Goal: Information Seeking & Learning: Learn about a topic

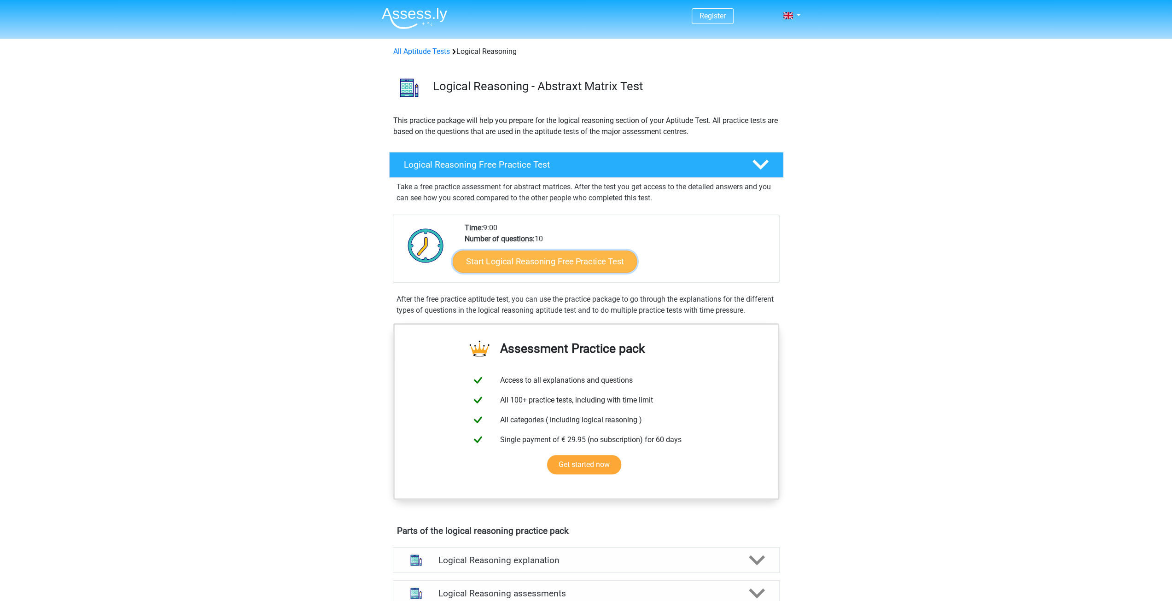
click at [557, 256] on link "Start Logical Reasoning Free Practice Test" at bounding box center [545, 261] width 184 height 22
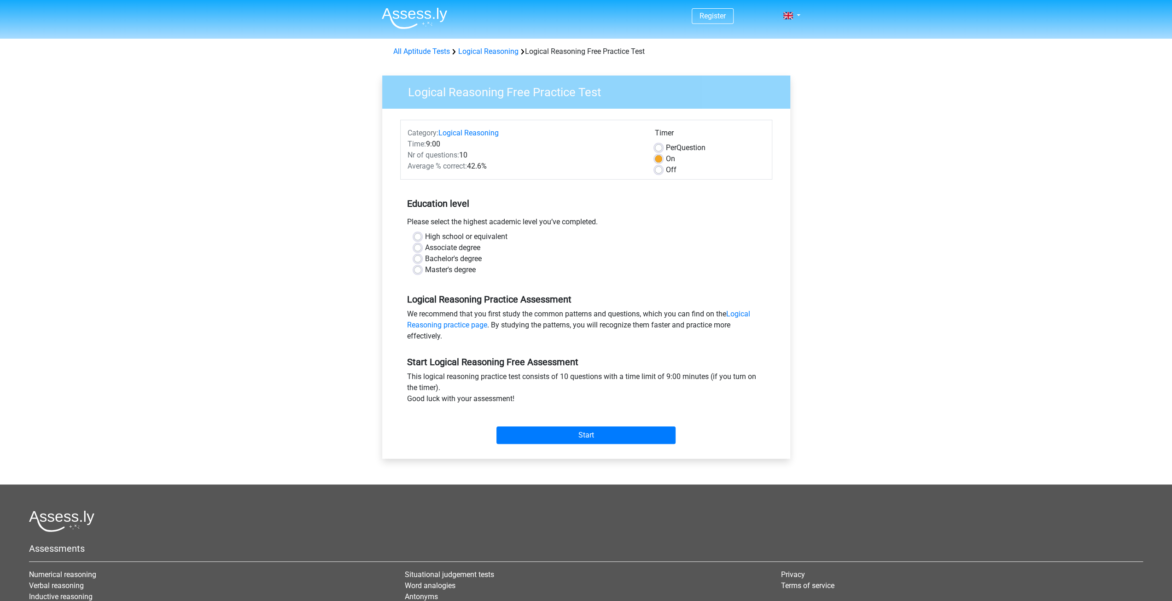
click at [473, 272] on label "Master's degree" at bounding box center [450, 269] width 51 height 11
click at [421, 272] on input "Master's degree" at bounding box center [417, 268] width 7 height 9
radio input "true"
click at [619, 432] on input "Start" at bounding box center [585, 434] width 179 height 17
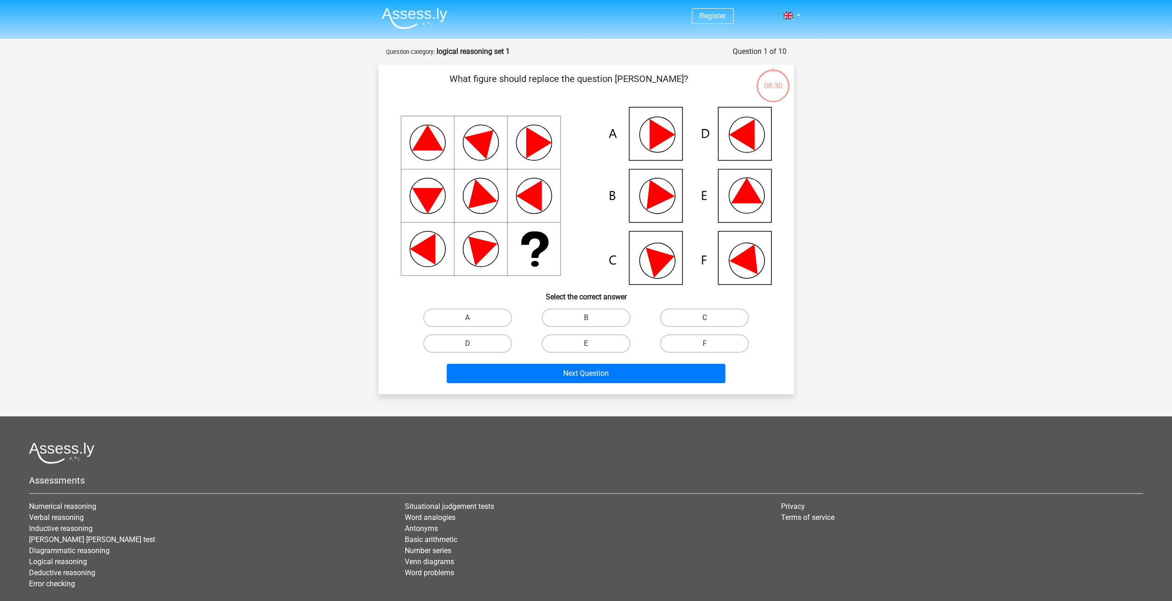
click at [692, 315] on label "C" at bounding box center [704, 318] width 89 height 18
click at [705, 318] on input "C" at bounding box center [708, 321] width 6 height 6
radio input "true"
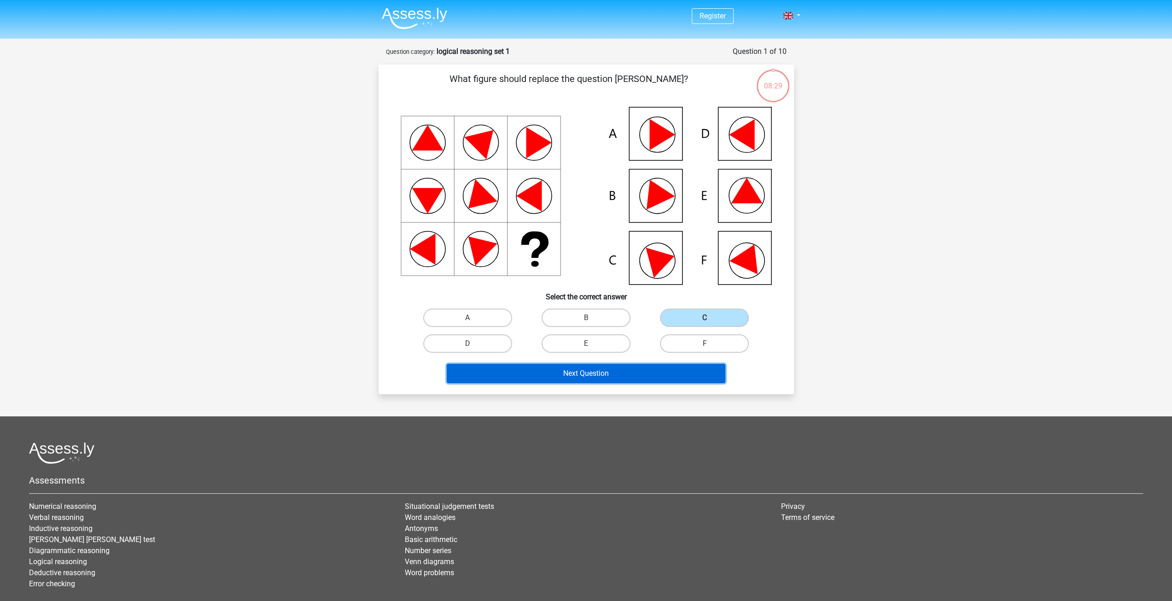
click at [662, 374] on button "Next Question" at bounding box center [586, 373] width 279 height 19
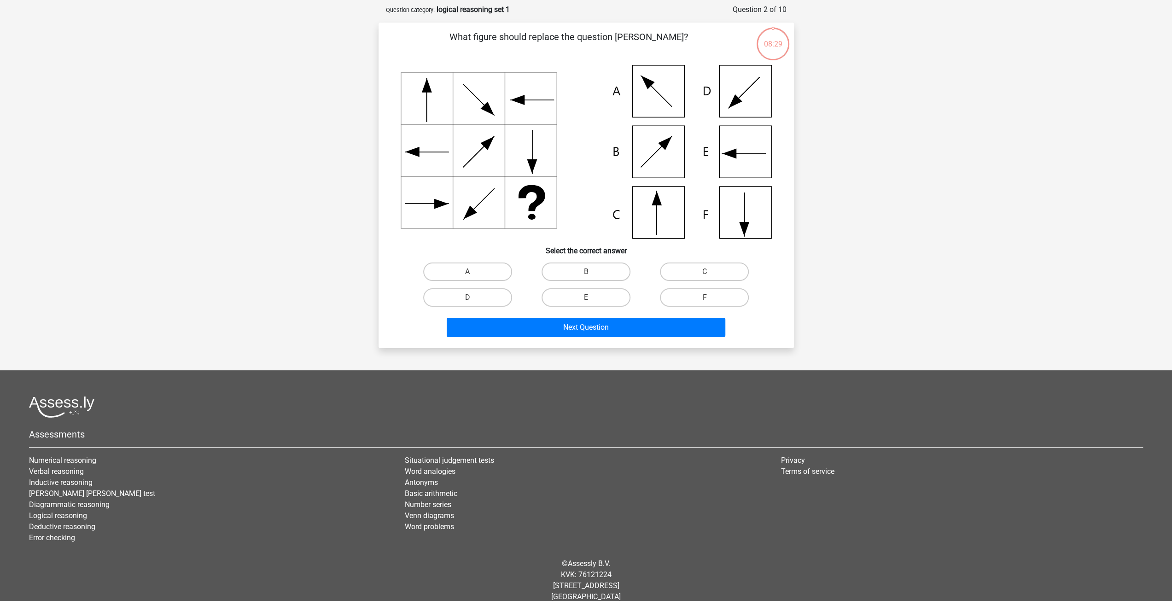
scroll to position [46, 0]
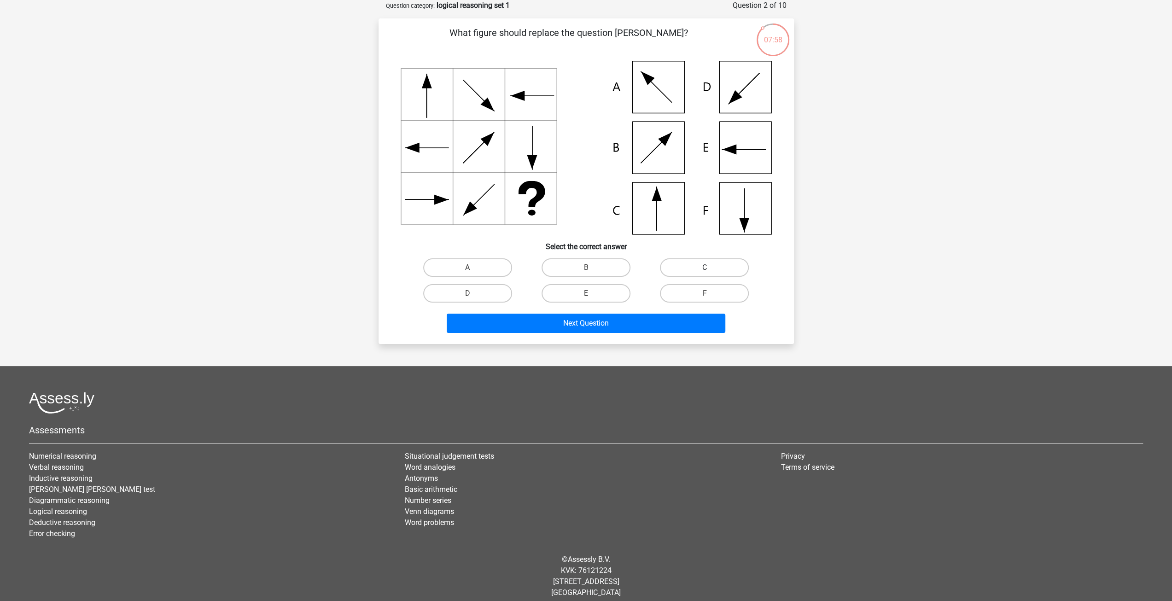
click at [690, 263] on label "C" at bounding box center [704, 267] width 89 height 18
click at [705, 268] on input "C" at bounding box center [708, 271] width 6 height 6
radio input "true"
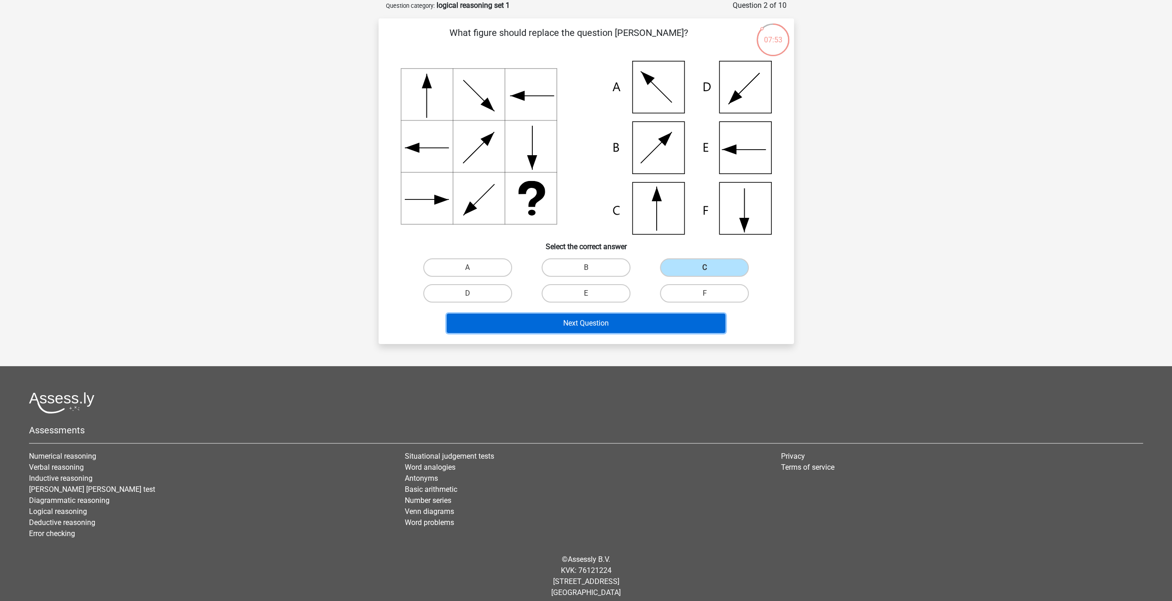
click at [585, 321] on button "Next Question" at bounding box center [586, 323] width 279 height 19
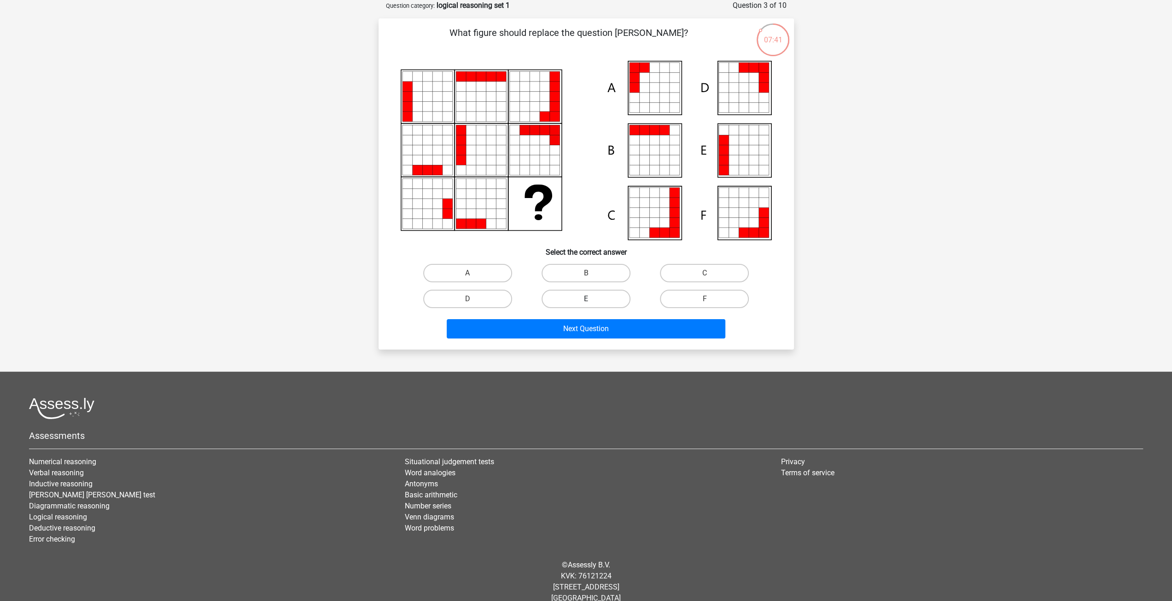
click at [598, 292] on label "E" at bounding box center [586, 299] width 89 height 18
click at [592, 299] on input "E" at bounding box center [589, 302] width 6 height 6
radio input "true"
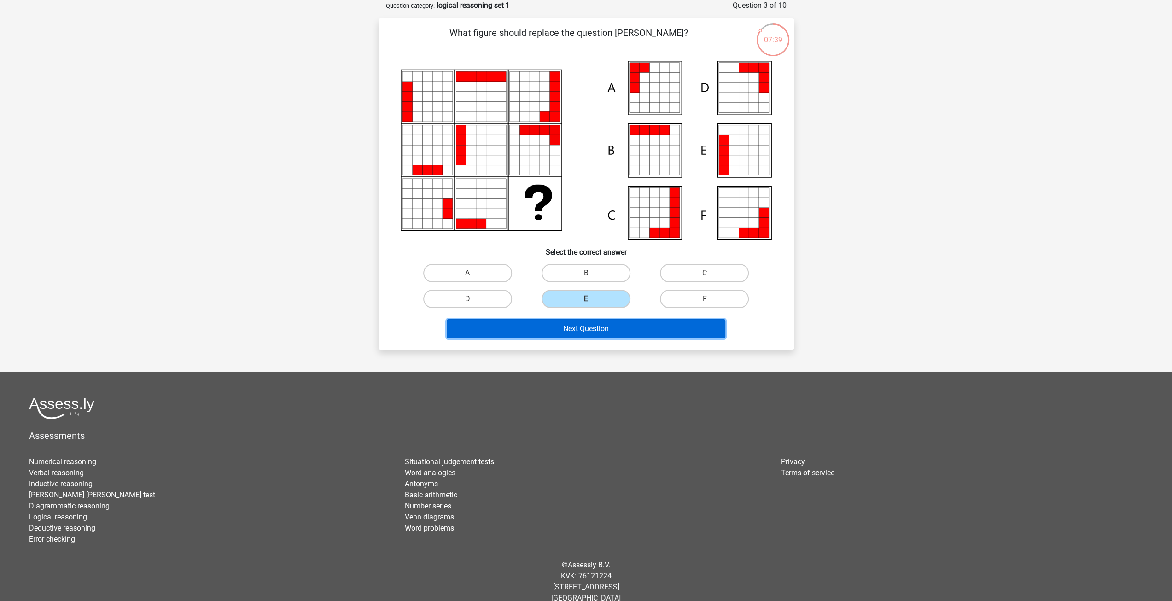
click at [631, 333] on button "Next Question" at bounding box center [586, 328] width 279 height 19
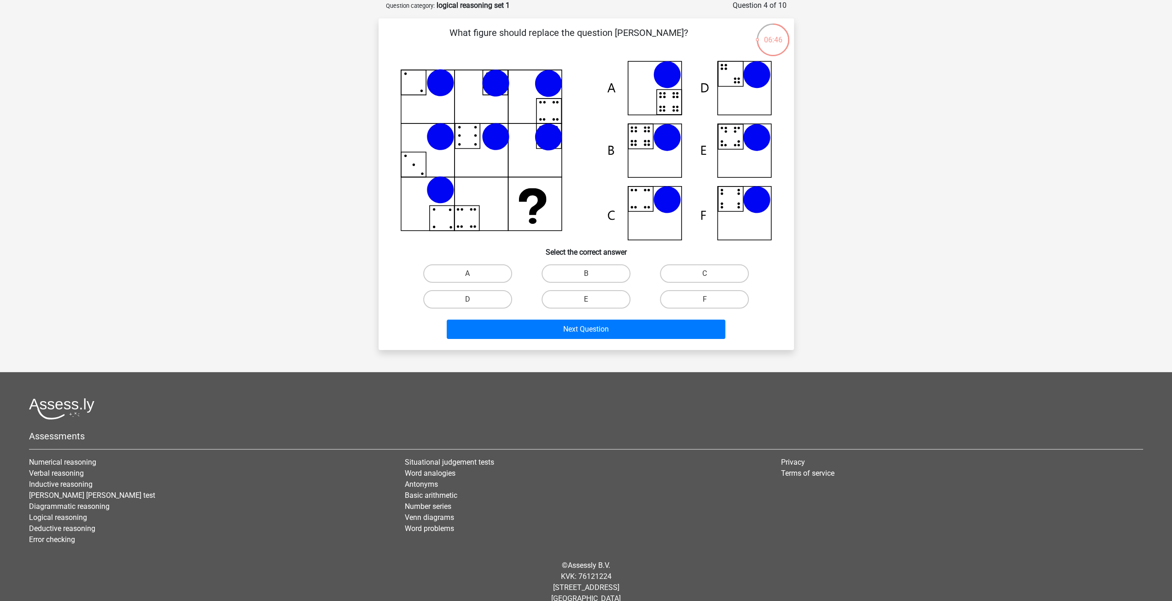
click at [590, 277] on input "B" at bounding box center [589, 277] width 6 height 6
radio input "true"
click at [642, 323] on button "Next Question" at bounding box center [586, 329] width 279 height 19
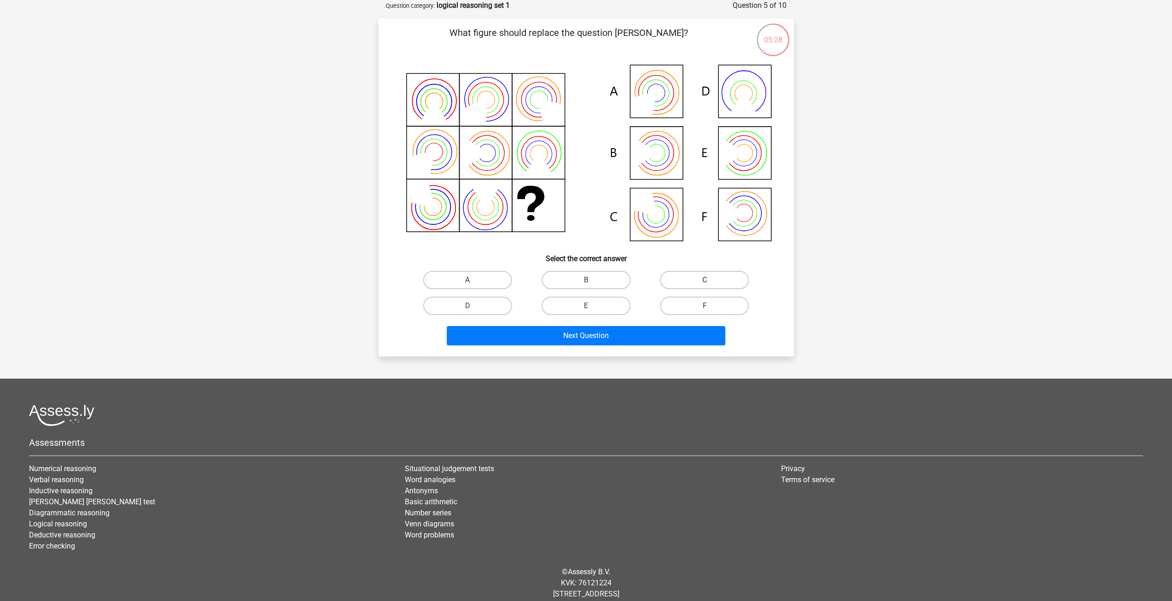
click at [693, 278] on label "C" at bounding box center [704, 280] width 89 height 18
click at [705, 280] on input "C" at bounding box center [708, 283] width 6 height 6
radio input "true"
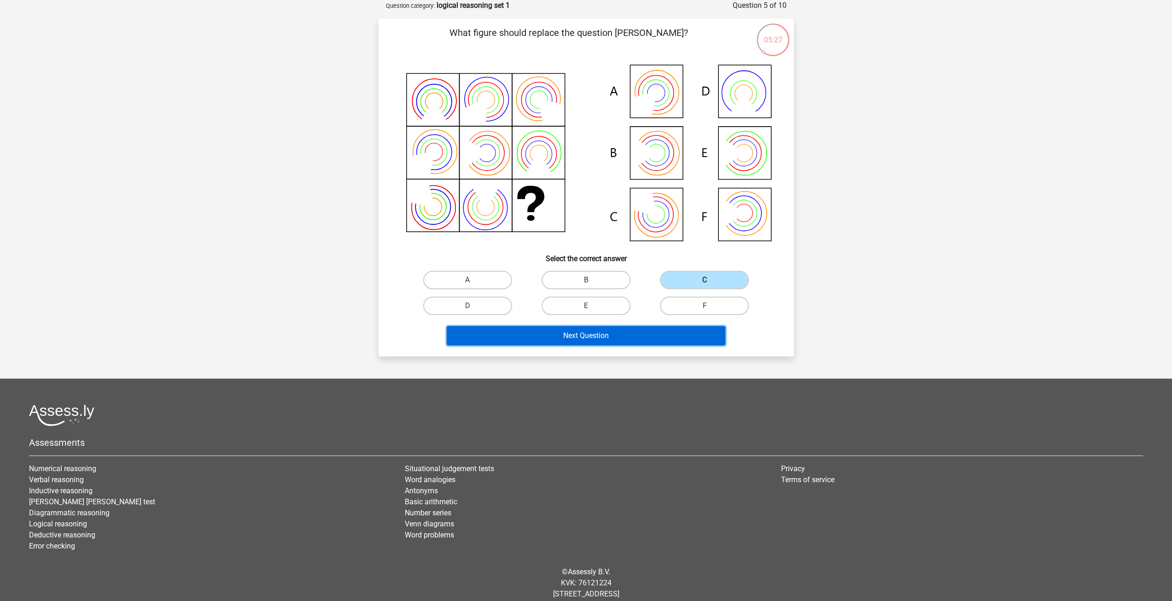
click at [673, 331] on button "Next Question" at bounding box center [586, 335] width 279 height 19
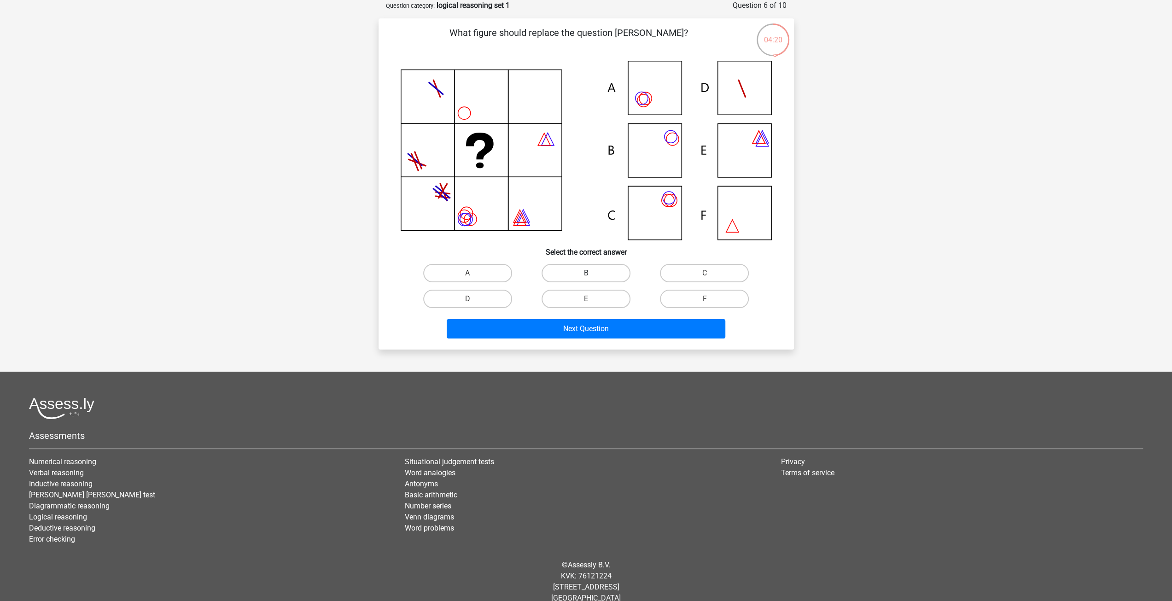
click at [588, 269] on label "B" at bounding box center [586, 273] width 89 height 18
click at [588, 273] on input "B" at bounding box center [589, 276] width 6 height 6
radio input "true"
click at [590, 317] on div "Next Question" at bounding box center [586, 327] width 386 height 30
click at [595, 328] on button "Next Question" at bounding box center [586, 328] width 279 height 19
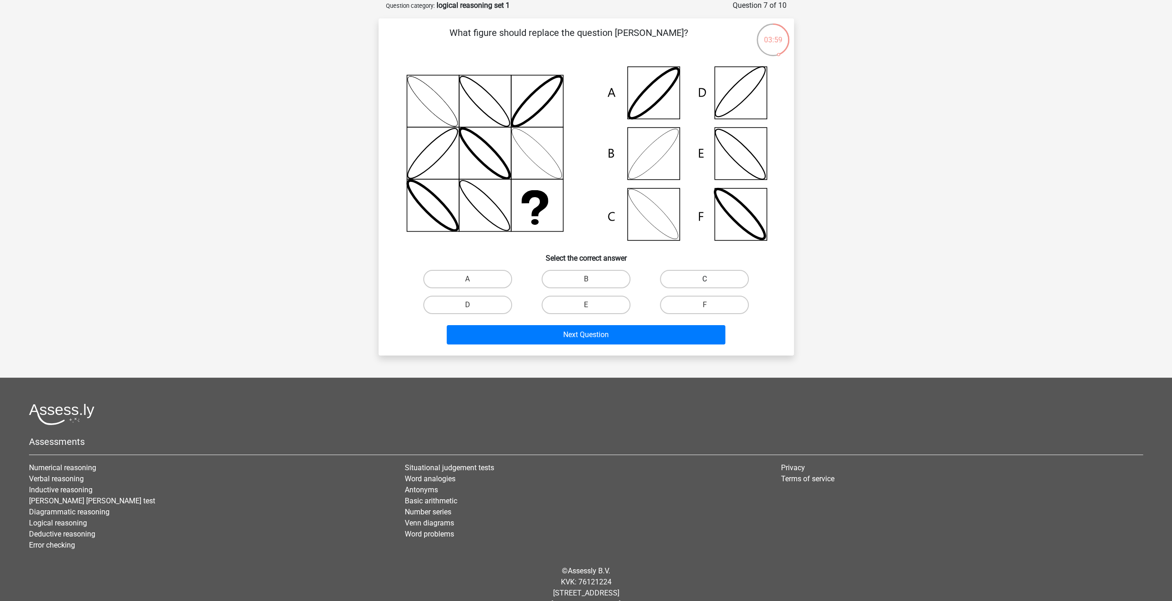
click at [682, 273] on label "C" at bounding box center [704, 279] width 89 height 18
click at [705, 279] on input "C" at bounding box center [708, 282] width 6 height 6
radio input "true"
click at [652, 338] on button "Next Question" at bounding box center [586, 334] width 279 height 19
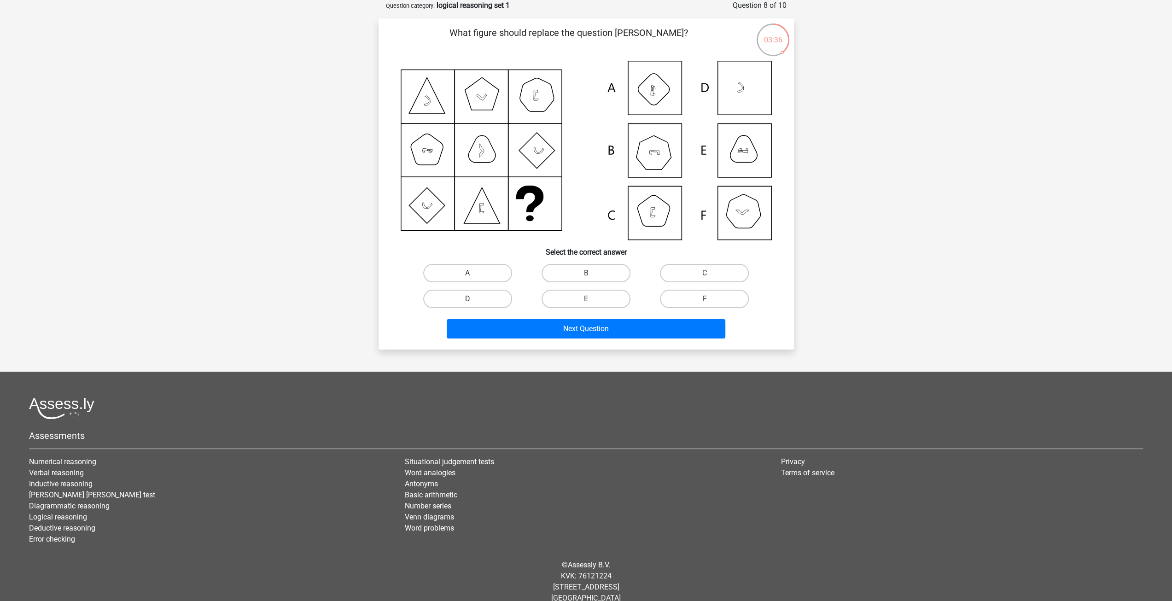
click at [711, 297] on label "F" at bounding box center [704, 299] width 89 height 18
click at [711, 299] on input "F" at bounding box center [708, 302] width 6 height 6
radio input "true"
click at [675, 332] on button "Next Question" at bounding box center [586, 328] width 279 height 19
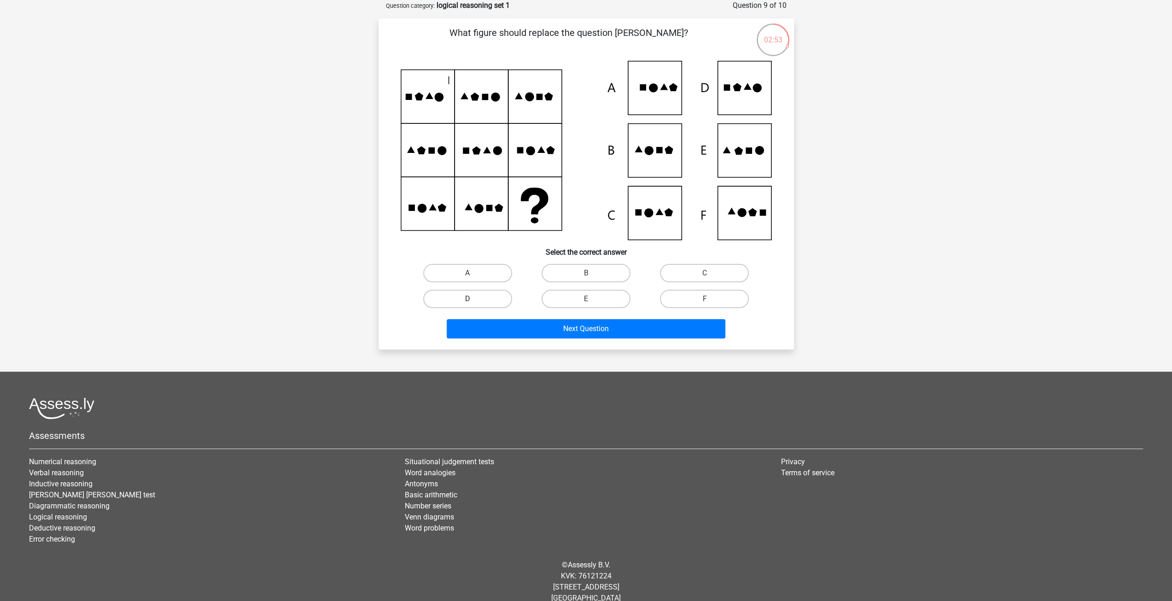
click at [505, 298] on label "D" at bounding box center [467, 299] width 89 height 18
click at [473, 299] on input "D" at bounding box center [470, 302] width 6 height 6
radio input "true"
click at [548, 322] on button "Next Question" at bounding box center [586, 328] width 279 height 19
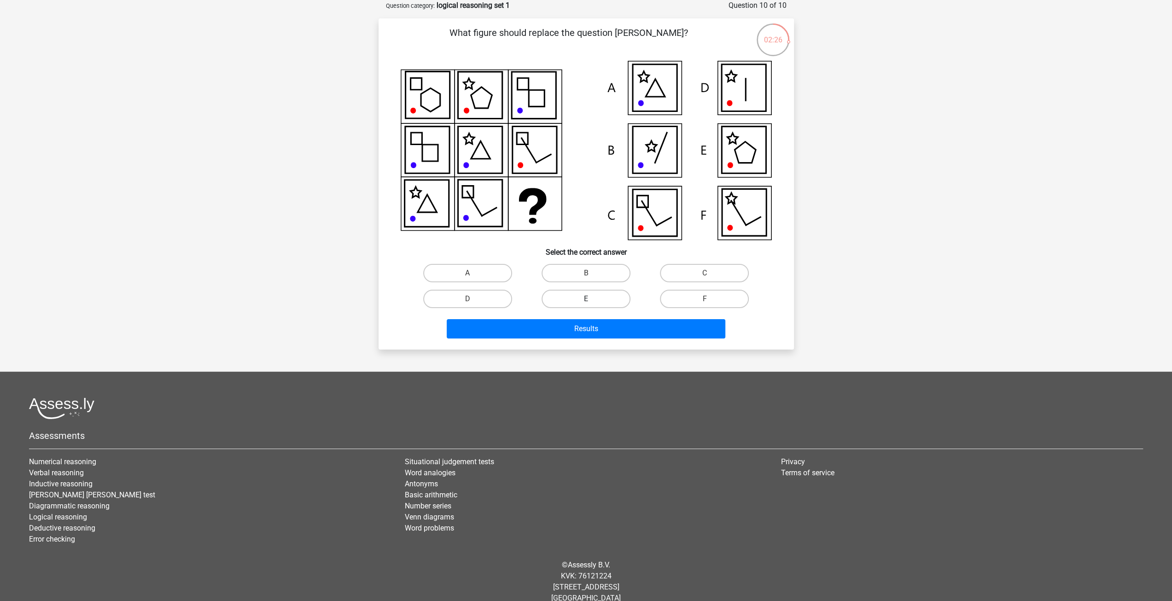
click at [590, 296] on label "E" at bounding box center [586, 299] width 89 height 18
click at [590, 299] on input "E" at bounding box center [589, 302] width 6 height 6
radio input "true"
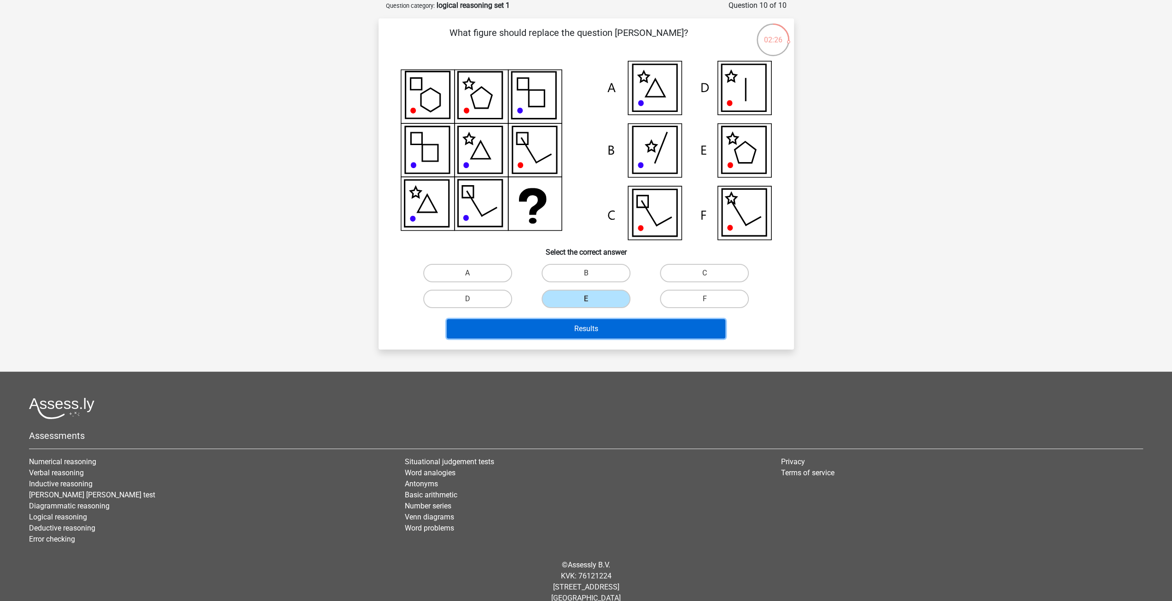
click at [612, 325] on button "Results" at bounding box center [586, 328] width 279 height 19
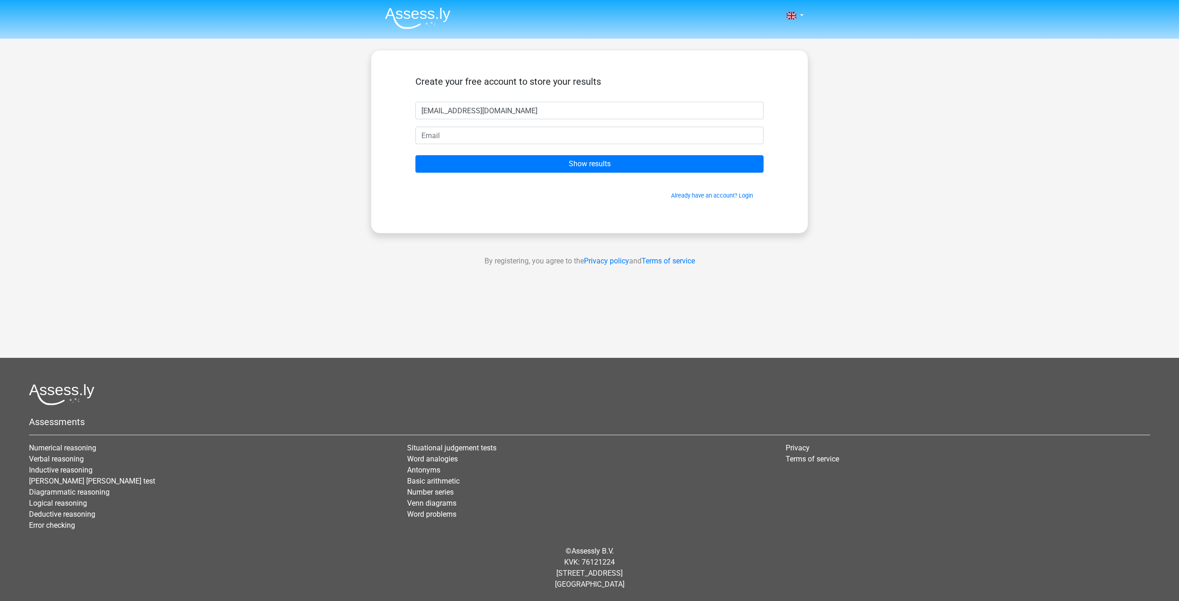
drag, startPoint x: 542, startPoint y: 106, endPoint x: 358, endPoint y: 132, distance: 185.5
click at [358, 132] on div "Nederlands English" at bounding box center [589, 260] width 1179 height 521
type input "[EMAIL_ADDRESS][DOMAIN_NAME]"
click at [449, 136] on input "email" at bounding box center [589, 135] width 348 height 17
paste input "[EMAIL_ADDRESS][DOMAIN_NAME]"
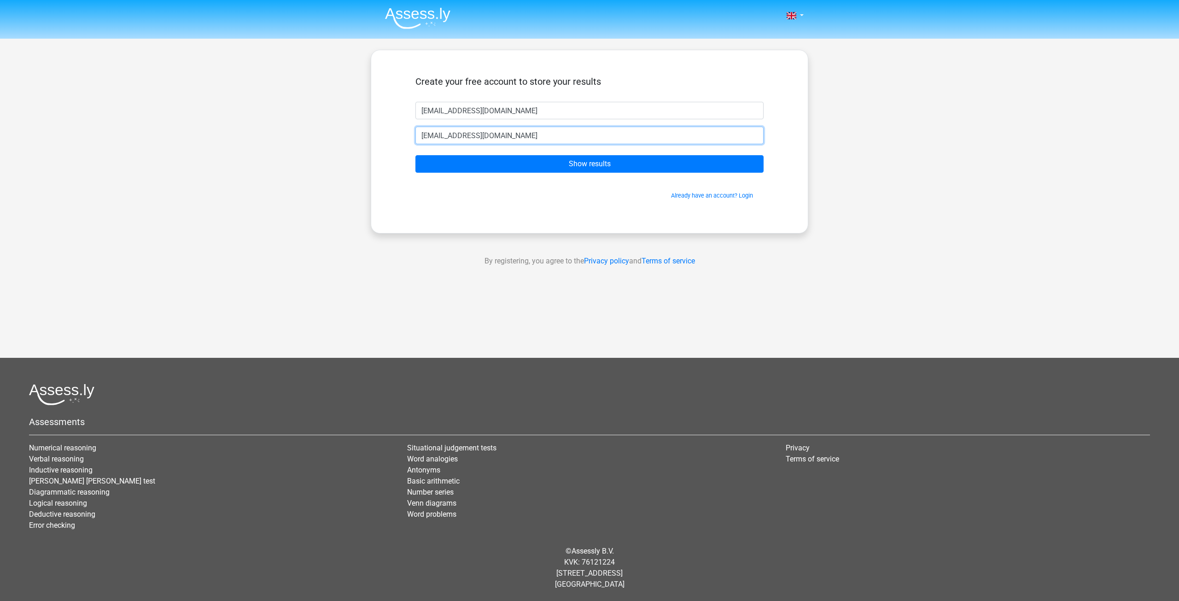
type input "[EMAIL_ADDRESS][DOMAIN_NAME]"
drag, startPoint x: 564, startPoint y: 106, endPoint x: 323, endPoint y: 127, distance: 241.7
click at [322, 126] on div "Nederlands English" at bounding box center [589, 260] width 1179 height 521
type input "[PERSON_NAME]"
click at [415, 155] on input "Show results" at bounding box center [589, 163] width 348 height 17
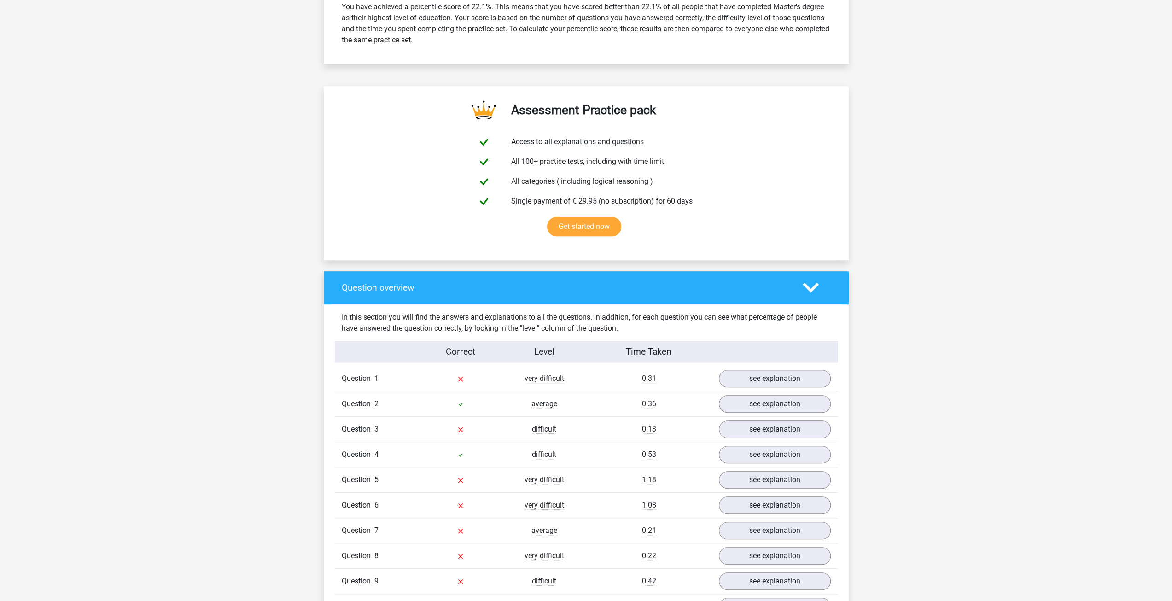
scroll to position [553, 0]
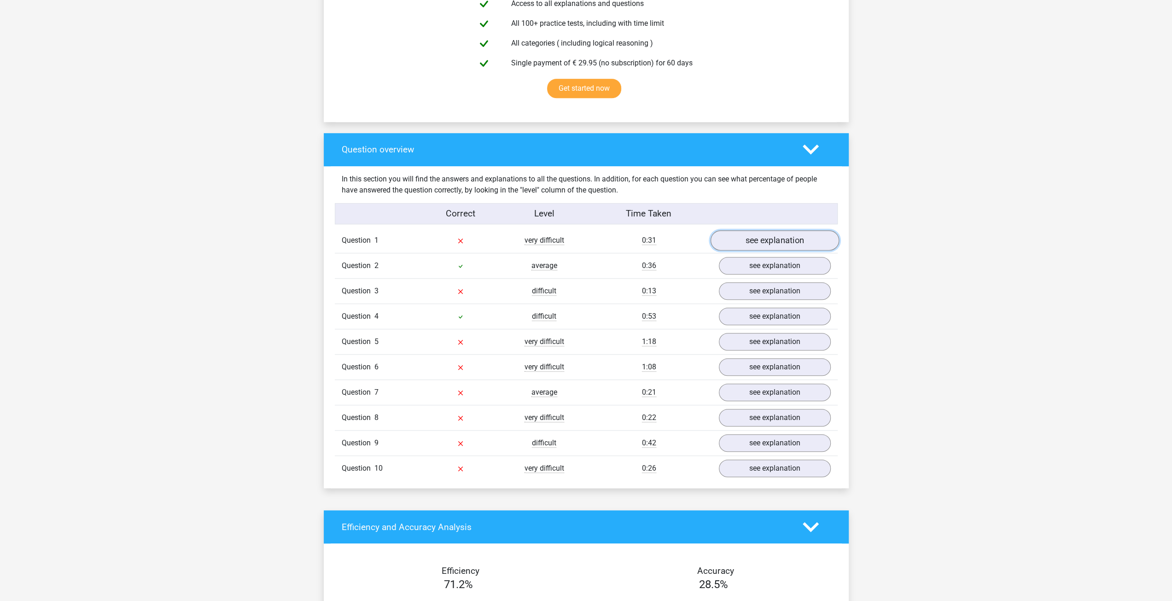
click at [776, 239] on link "see explanation" at bounding box center [774, 241] width 128 height 20
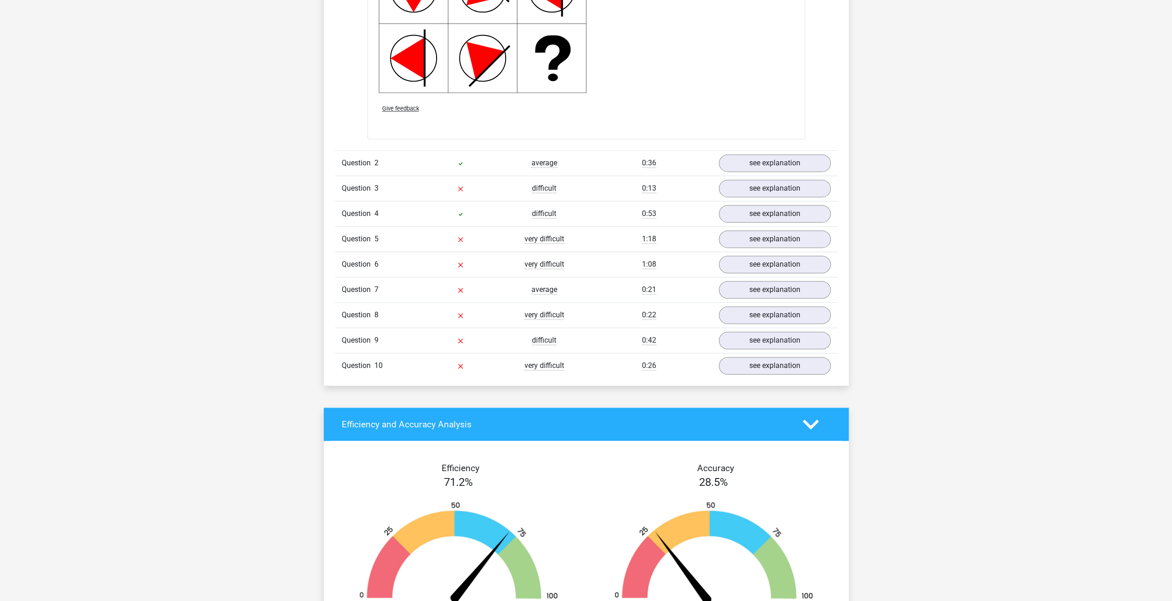
scroll to position [1059, 0]
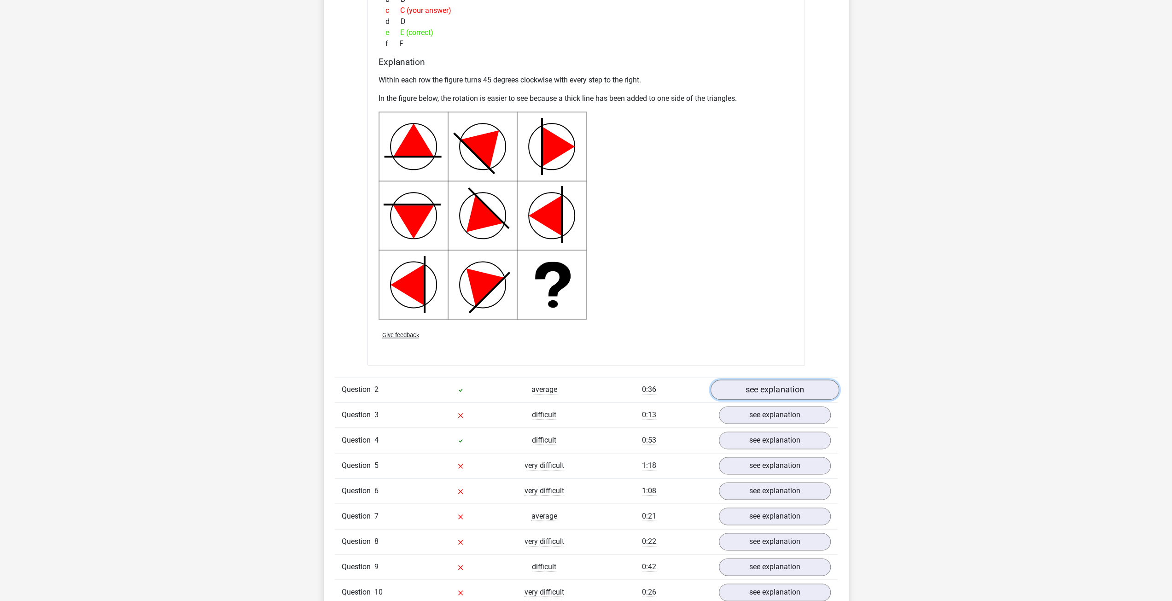
click at [774, 381] on link "see explanation" at bounding box center [774, 390] width 128 height 20
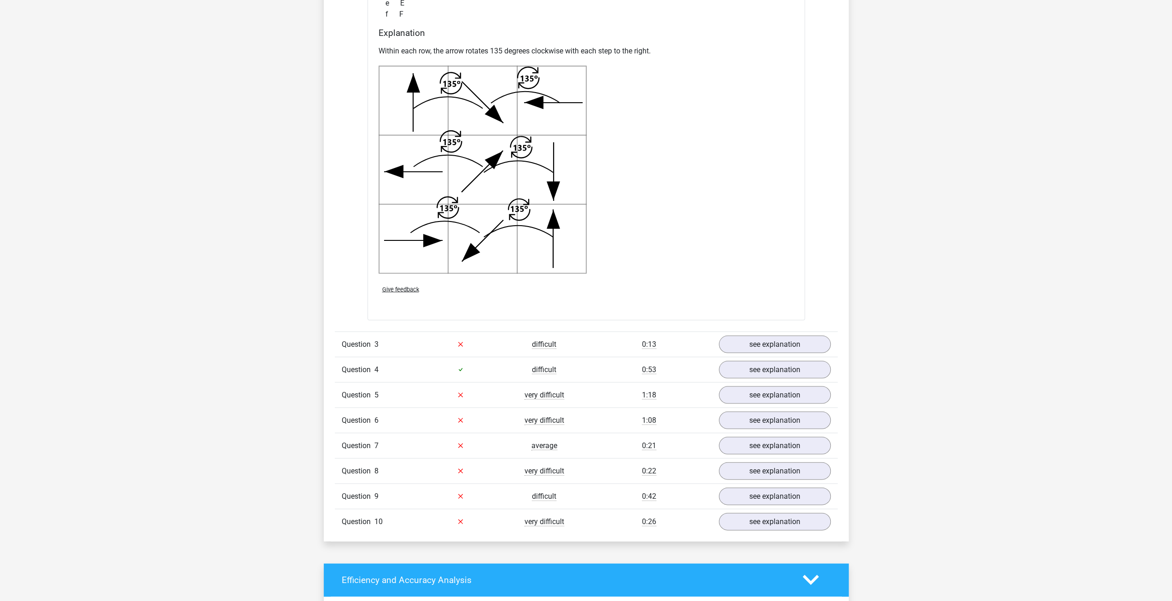
scroll to position [1796, 0]
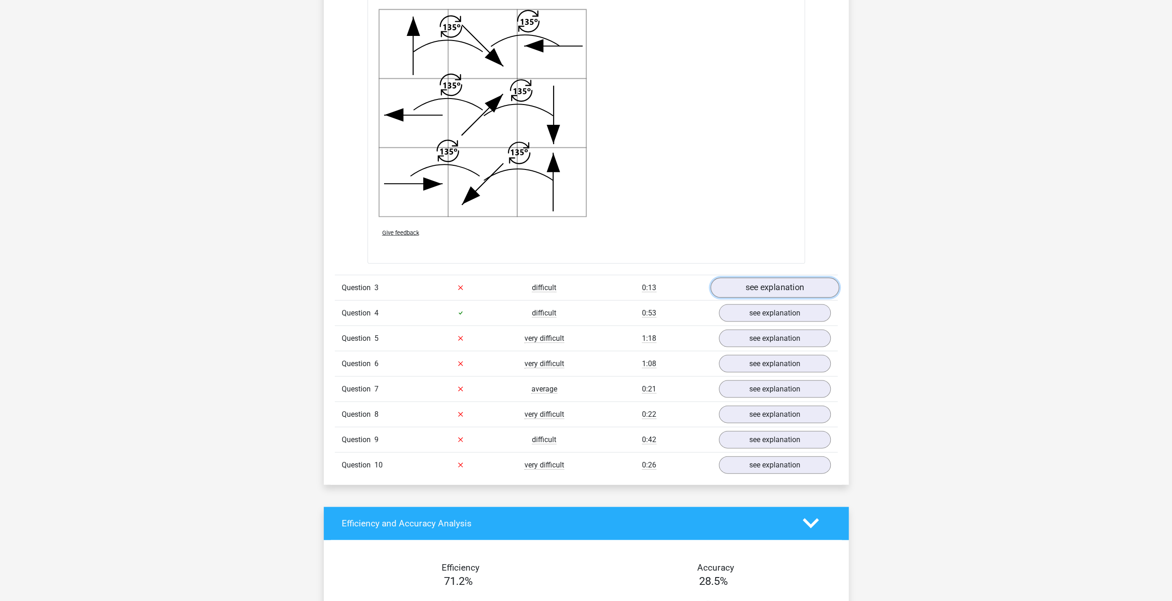
click at [776, 289] on link "see explanation" at bounding box center [774, 288] width 128 height 20
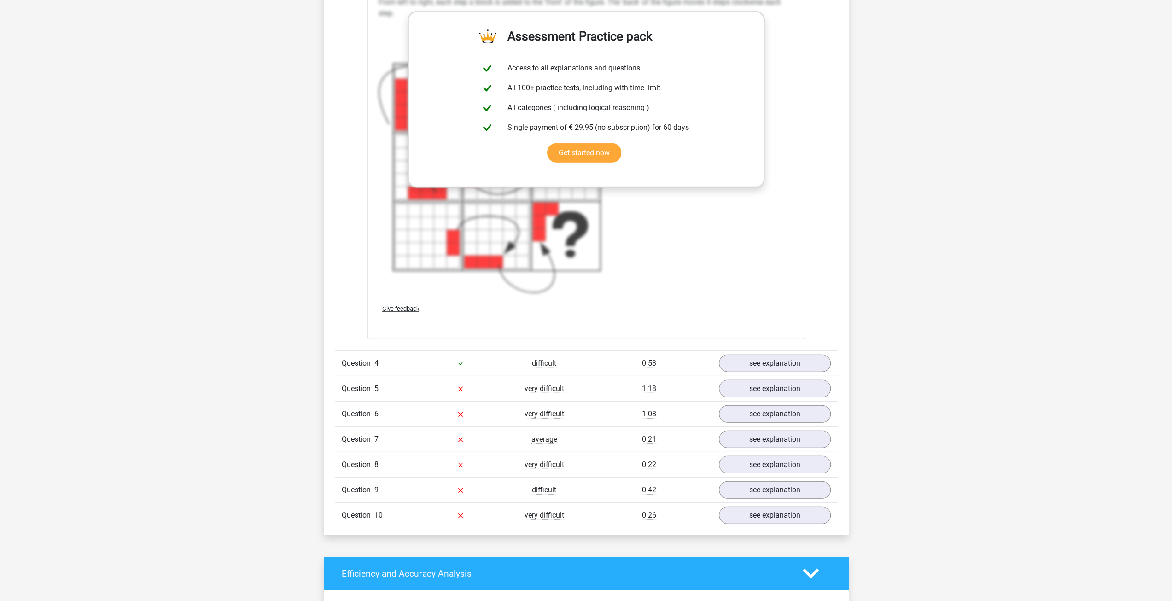
scroll to position [2441, 0]
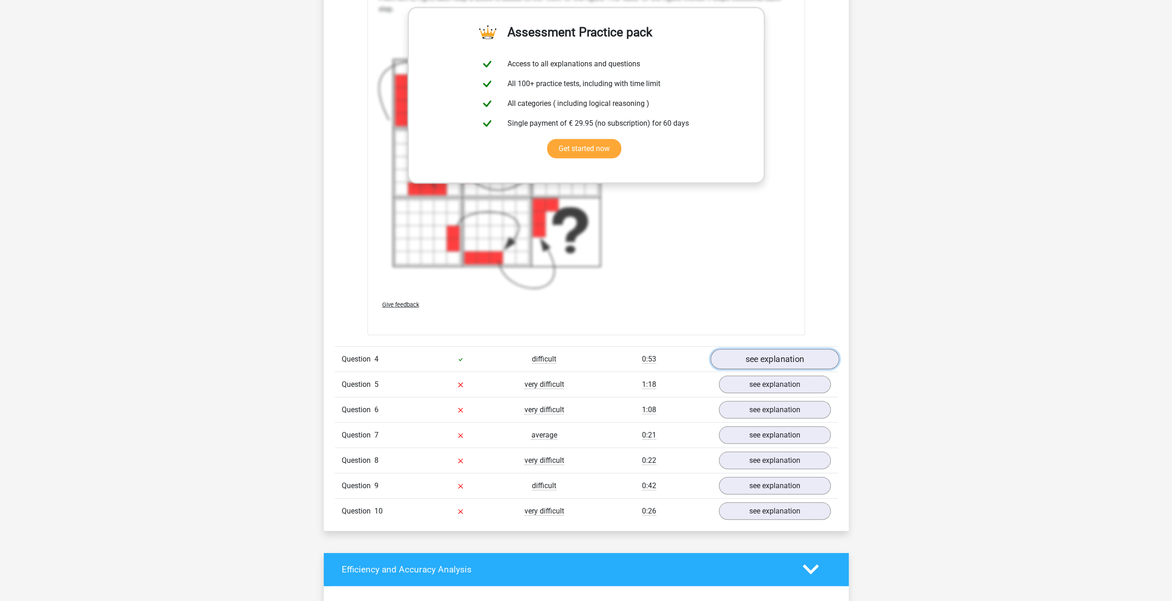
click at [787, 350] on link "see explanation" at bounding box center [774, 359] width 128 height 20
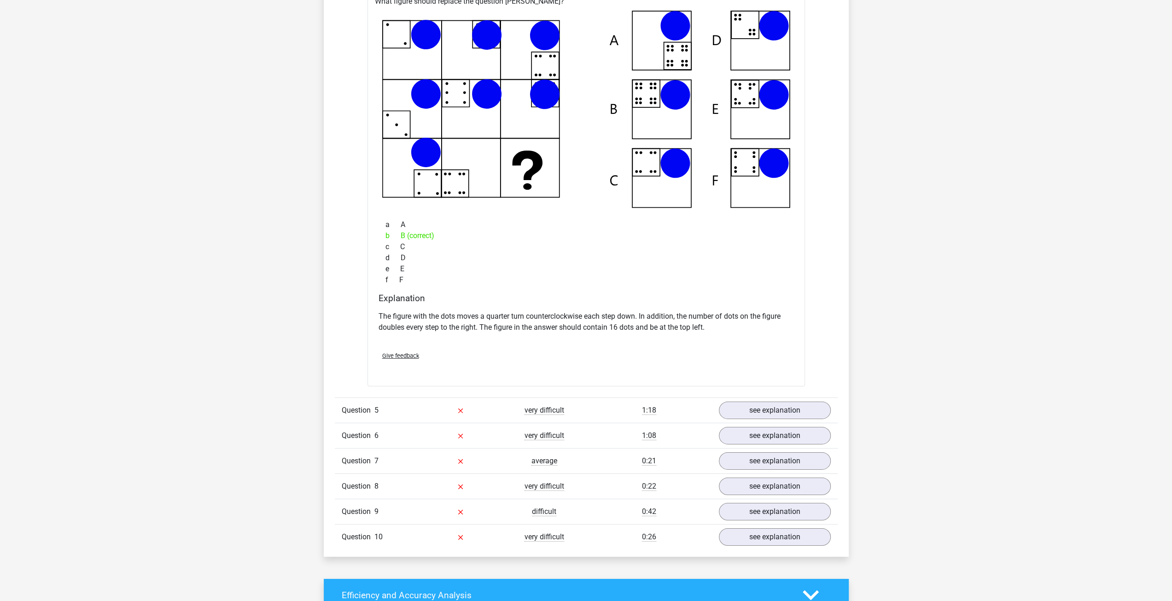
scroll to position [2993, 0]
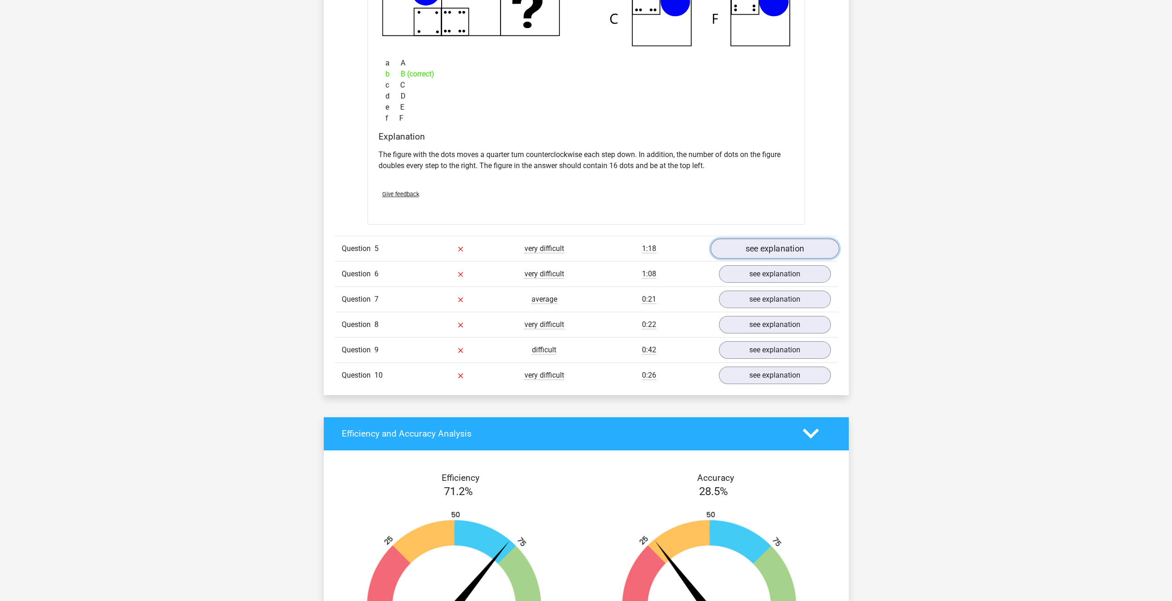
click at [785, 242] on link "see explanation" at bounding box center [774, 249] width 128 height 20
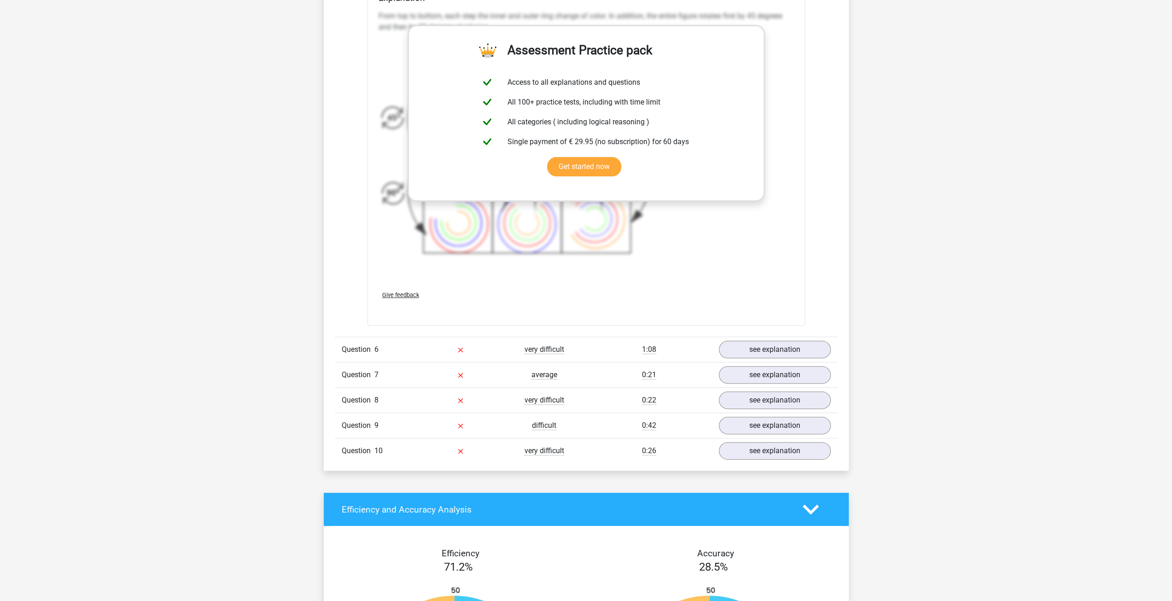
scroll to position [3592, 0]
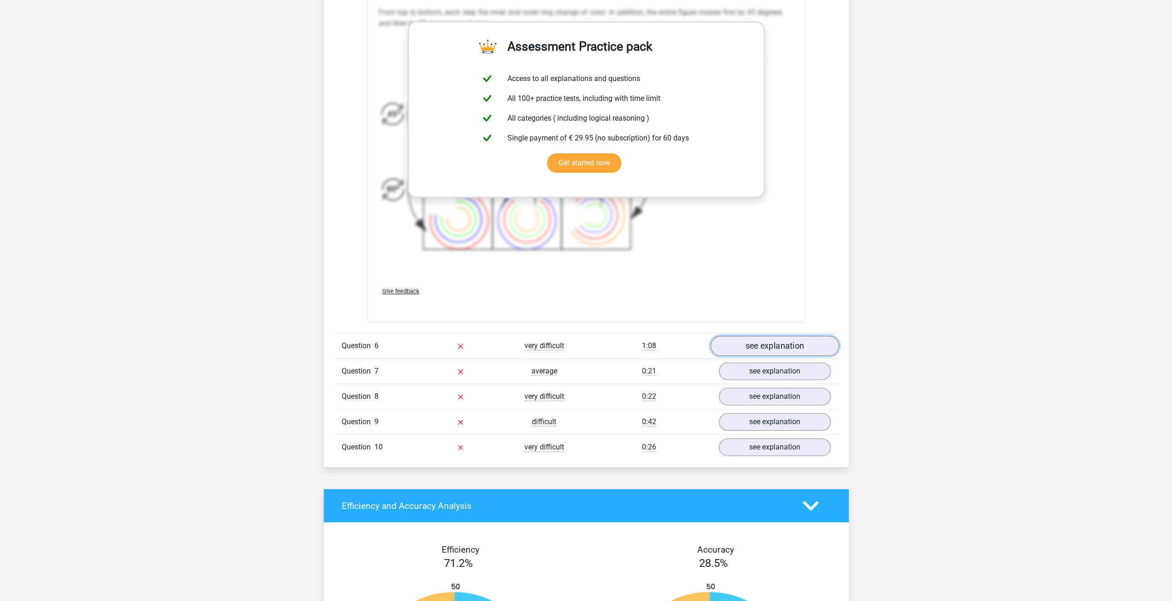
click at [792, 349] on link "see explanation" at bounding box center [774, 346] width 128 height 20
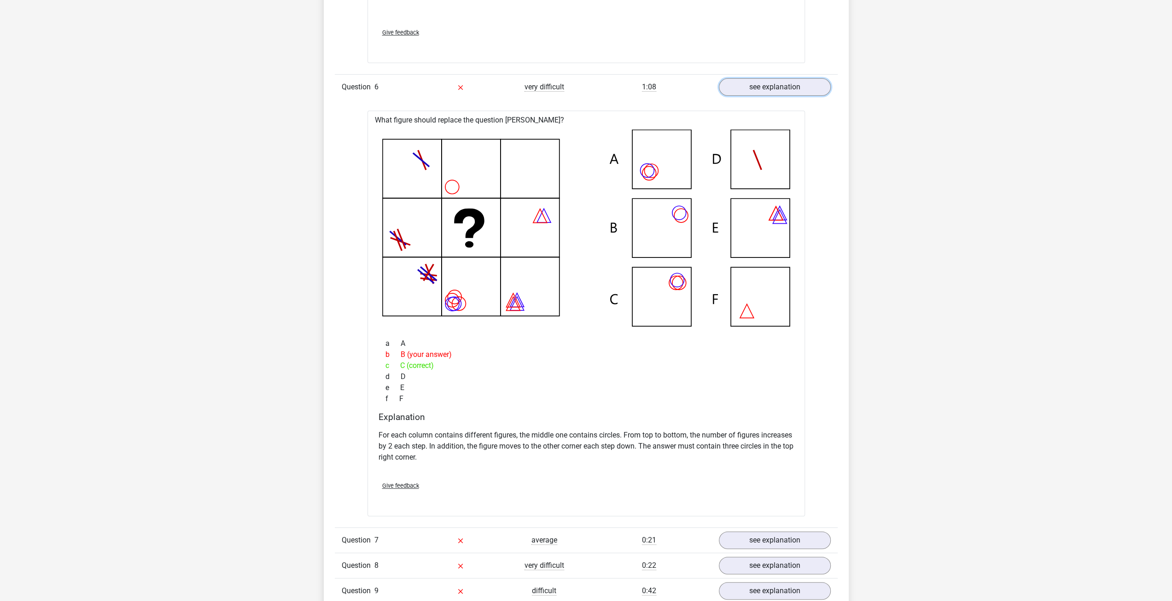
scroll to position [4006, 0]
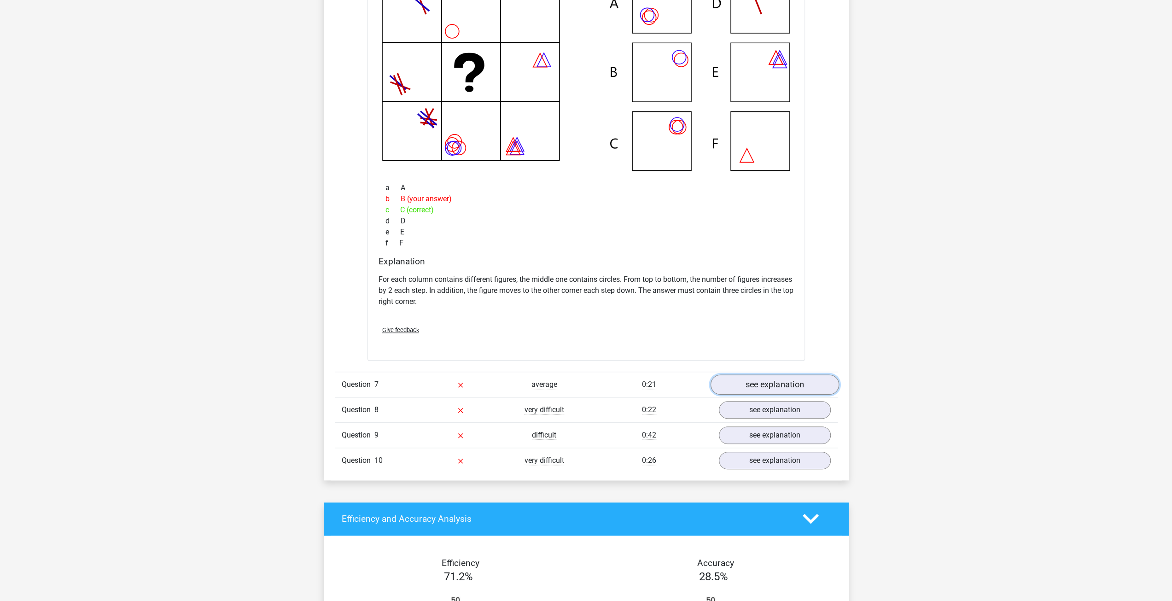
click at [779, 374] on link "see explanation" at bounding box center [774, 384] width 128 height 20
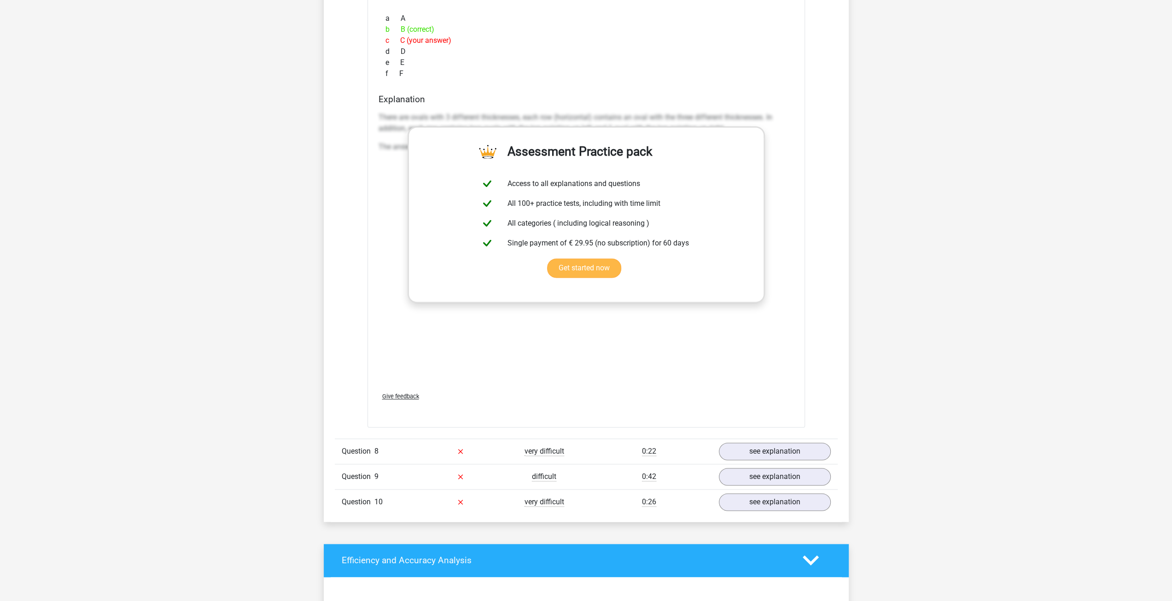
scroll to position [4835, 0]
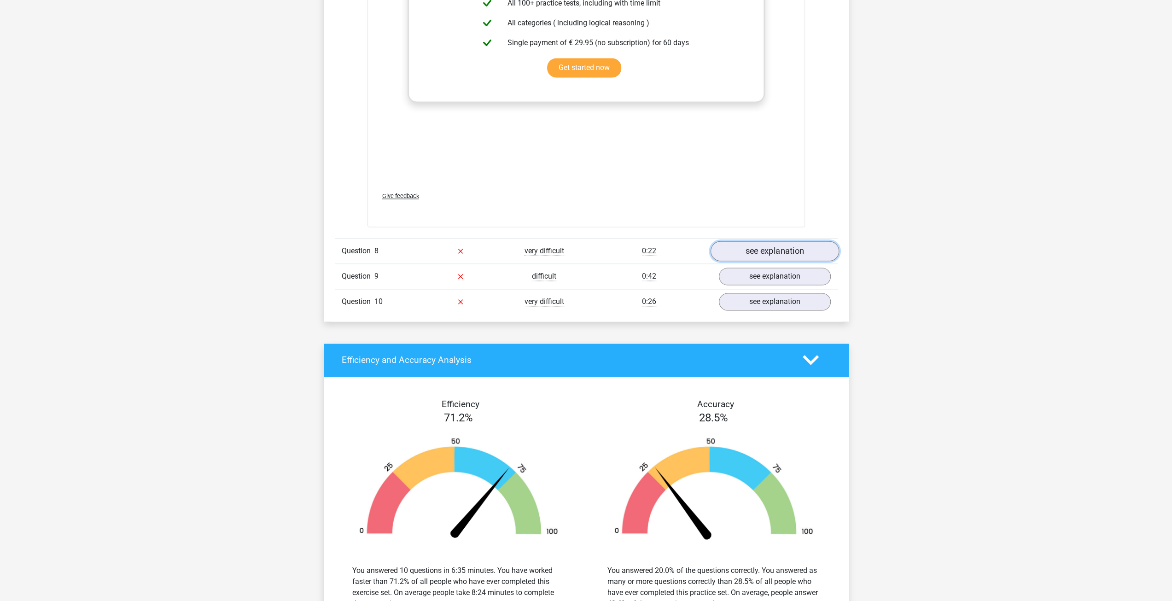
click at [760, 241] on link "see explanation" at bounding box center [774, 251] width 128 height 20
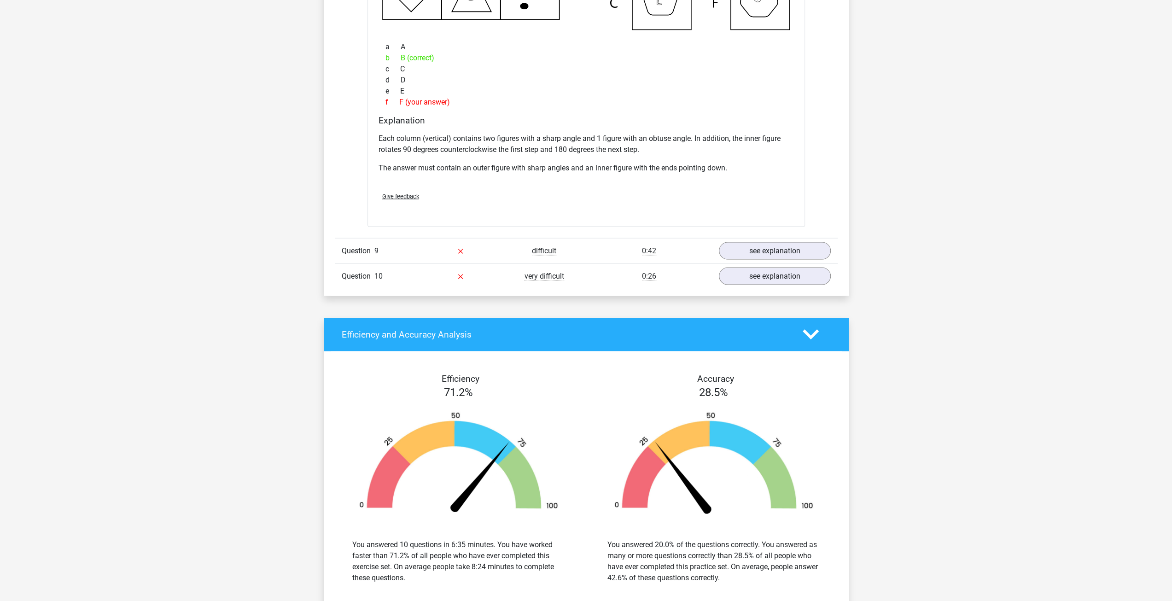
scroll to position [5295, 0]
click at [785, 254] on div "Question 9 difficult 0:42 see explanation" at bounding box center [586, 250] width 503 height 25
click at [776, 247] on link "see explanation" at bounding box center [774, 250] width 128 height 20
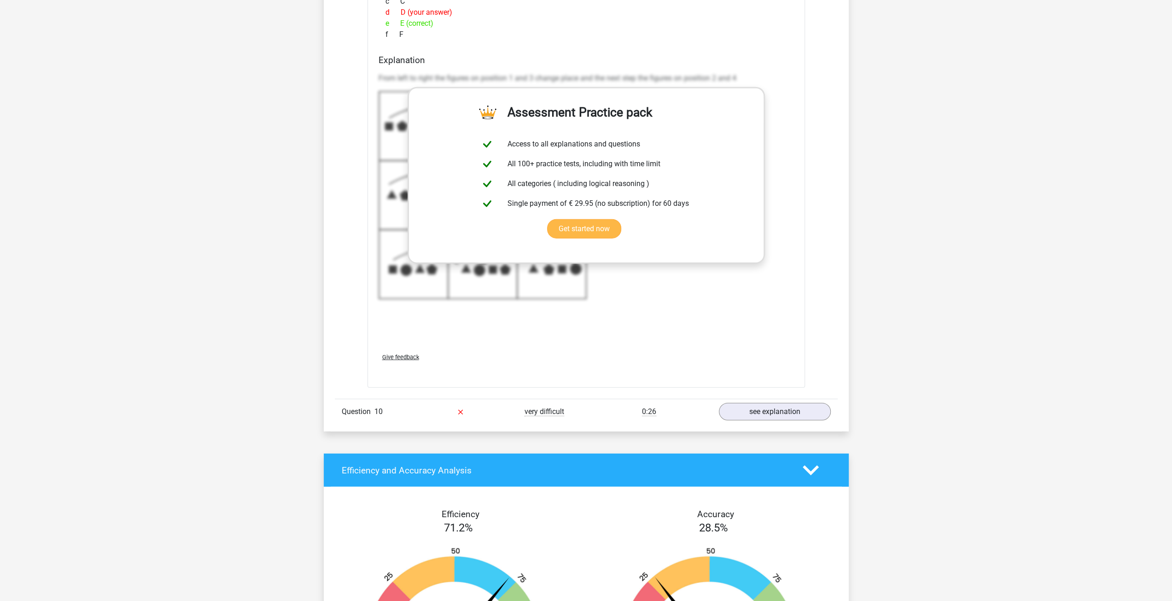
scroll to position [5940, 0]
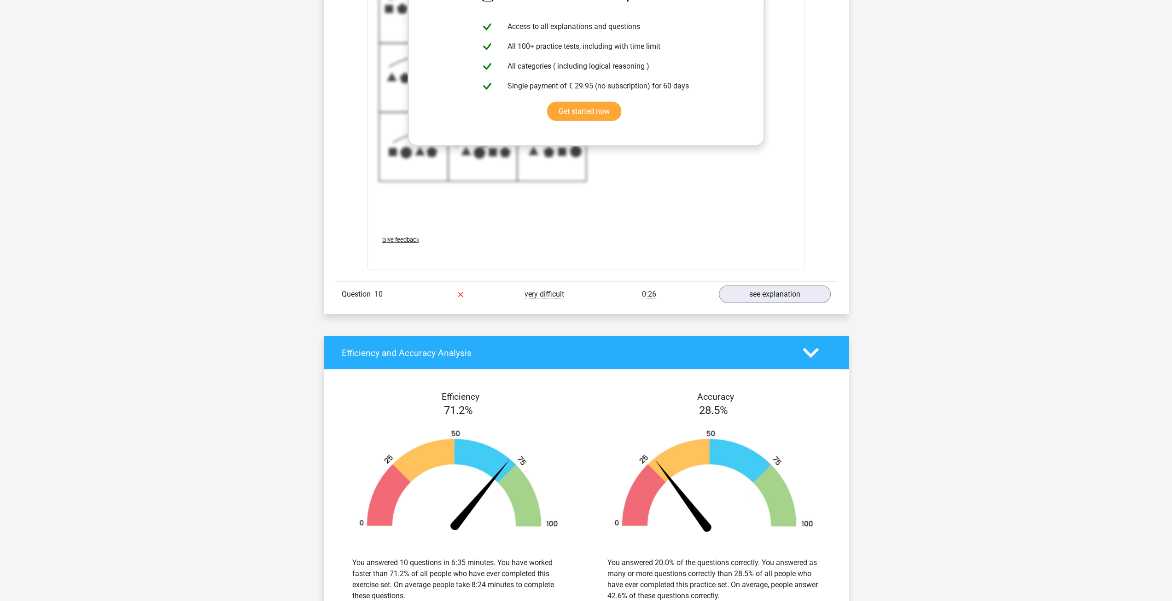
click at [765, 298] on div "Question 10 very difficult 0:26 see explanation" at bounding box center [586, 293] width 503 height 25
click at [757, 292] on link "see explanation" at bounding box center [774, 294] width 128 height 20
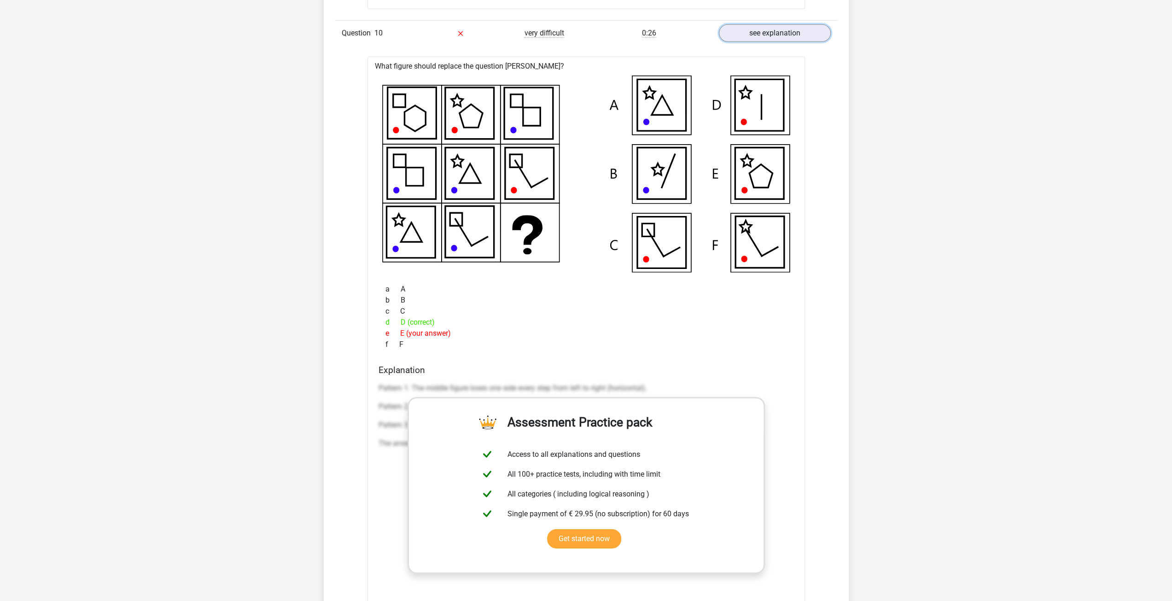
scroll to position [6216, 0]
